Goal: Task Accomplishment & Management: Manage account settings

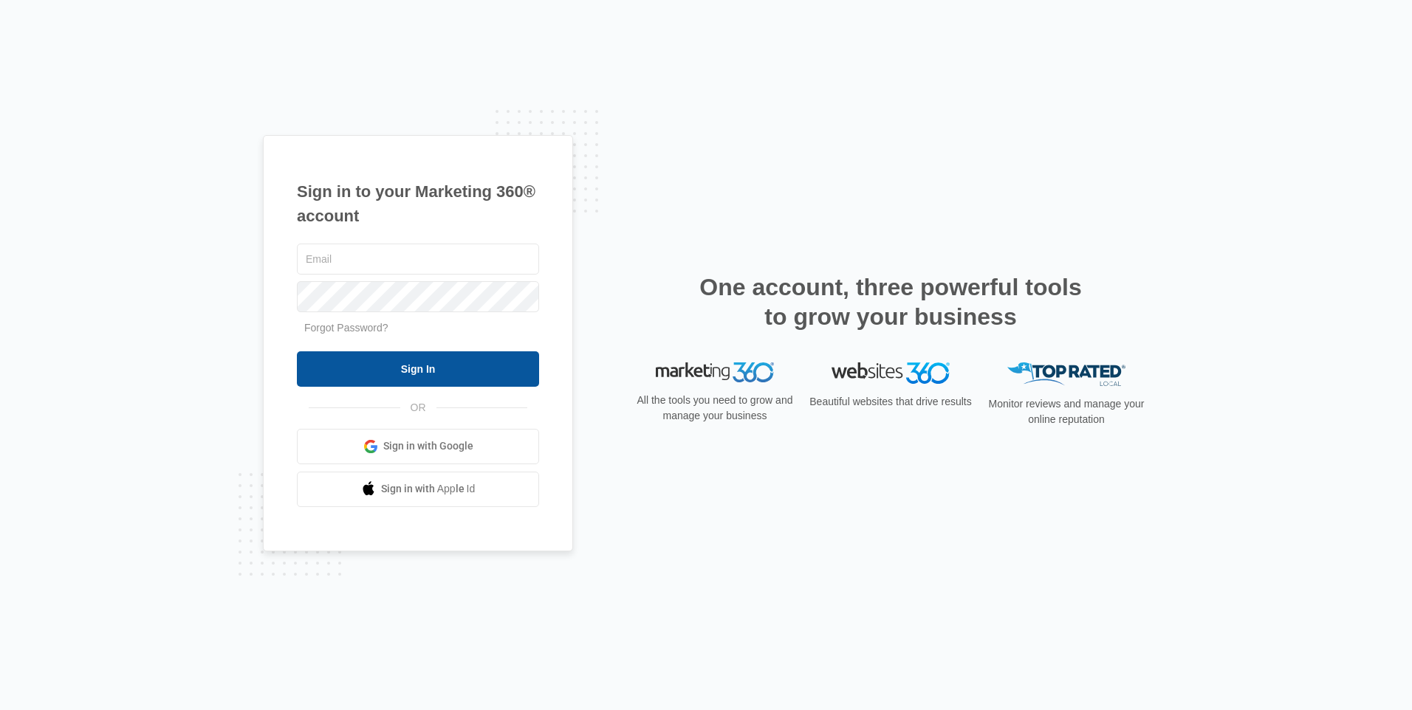
type input "[EMAIL_ADDRESS][DOMAIN_NAME]"
click at [419, 385] on input "Sign In" at bounding box center [418, 369] width 242 height 35
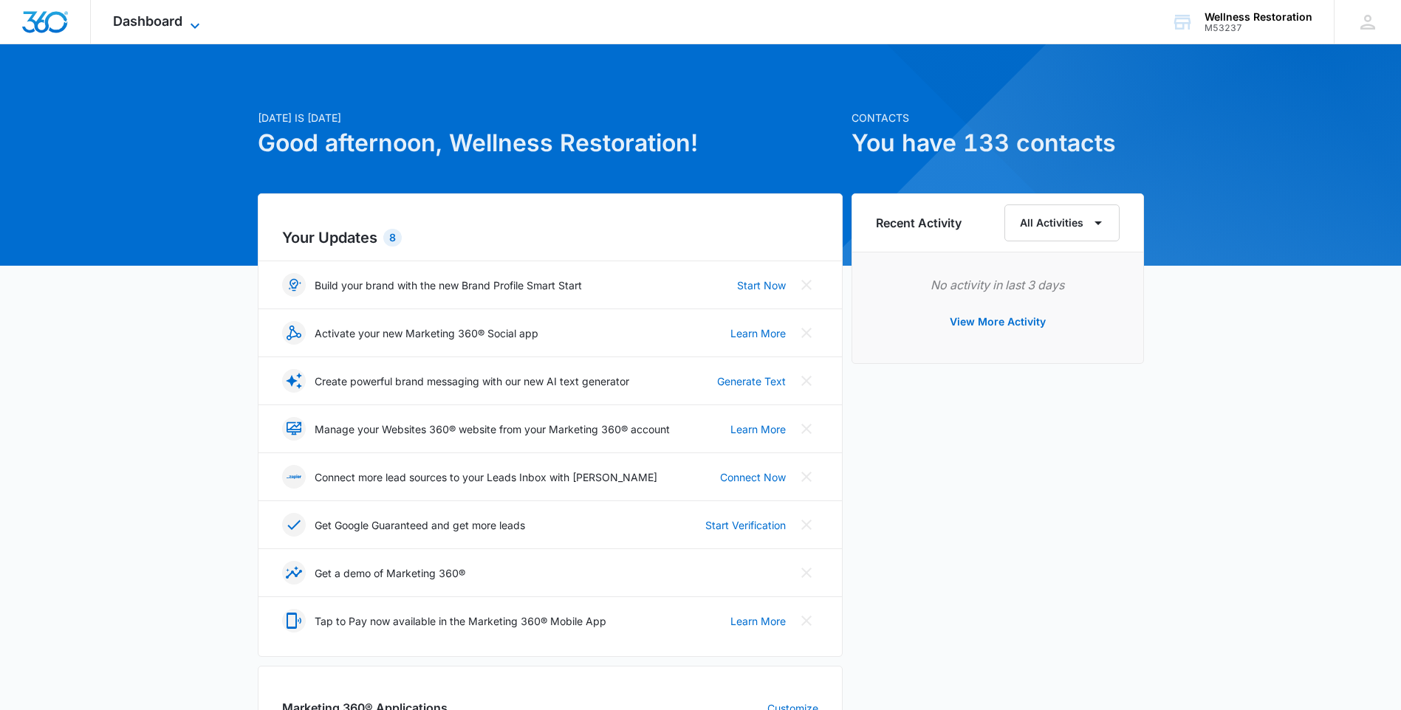
click at [199, 22] on icon at bounding box center [195, 26] width 18 height 18
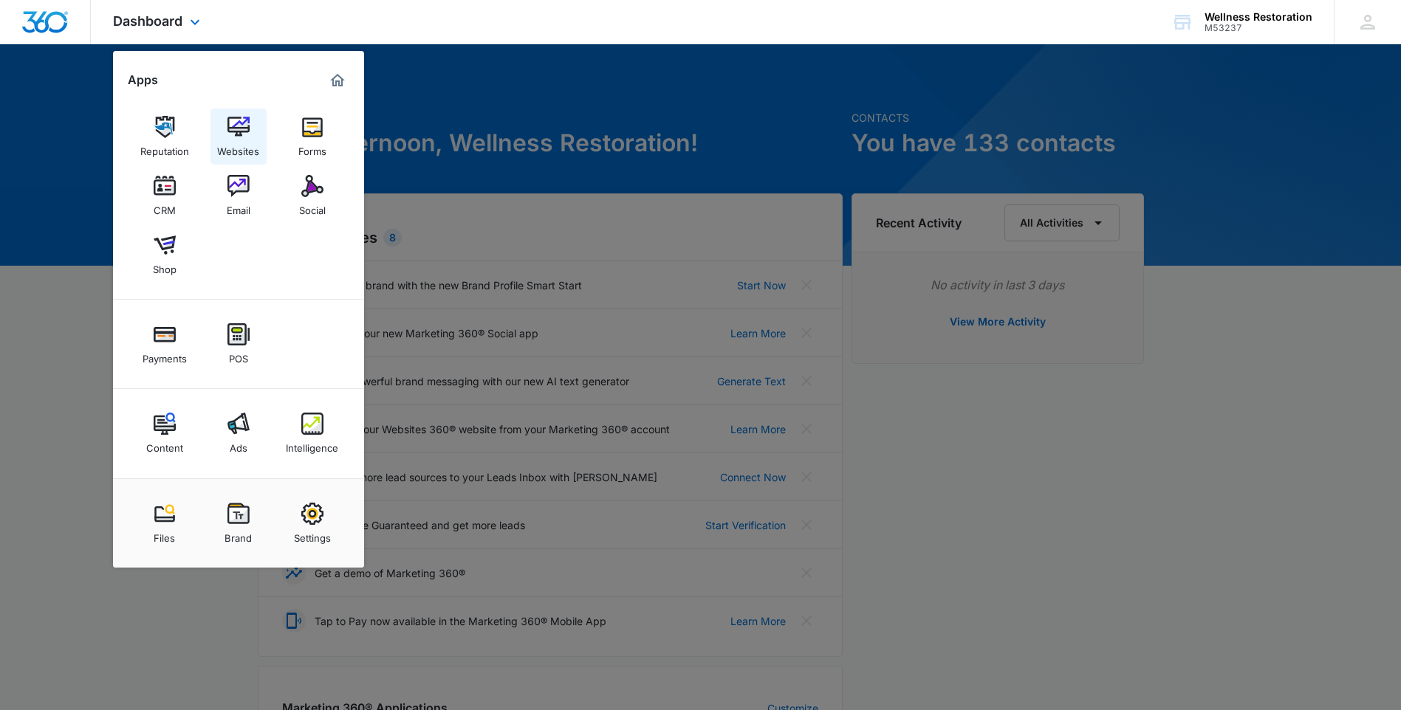
click at [247, 133] on img at bounding box center [238, 127] width 22 height 22
